Goal: Navigation & Orientation: Find specific page/section

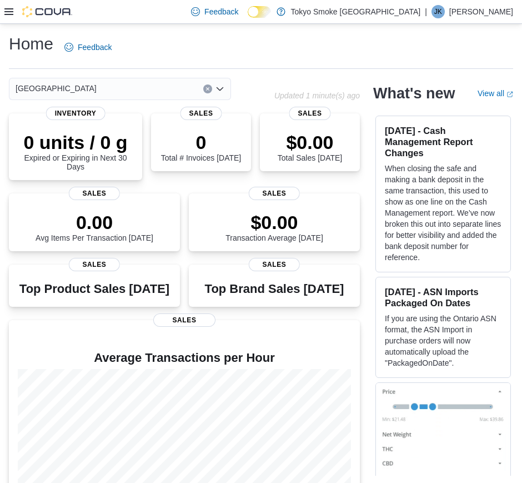
click at [506, 11] on p "[PERSON_NAME]" at bounding box center [481, 11] width 64 height 13
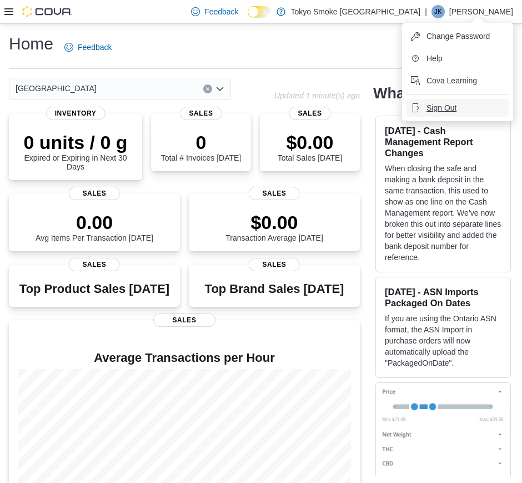
click at [450, 106] on span "Sign Out" at bounding box center [442, 107] width 30 height 11
